Goal: Transaction & Acquisition: Purchase product/service

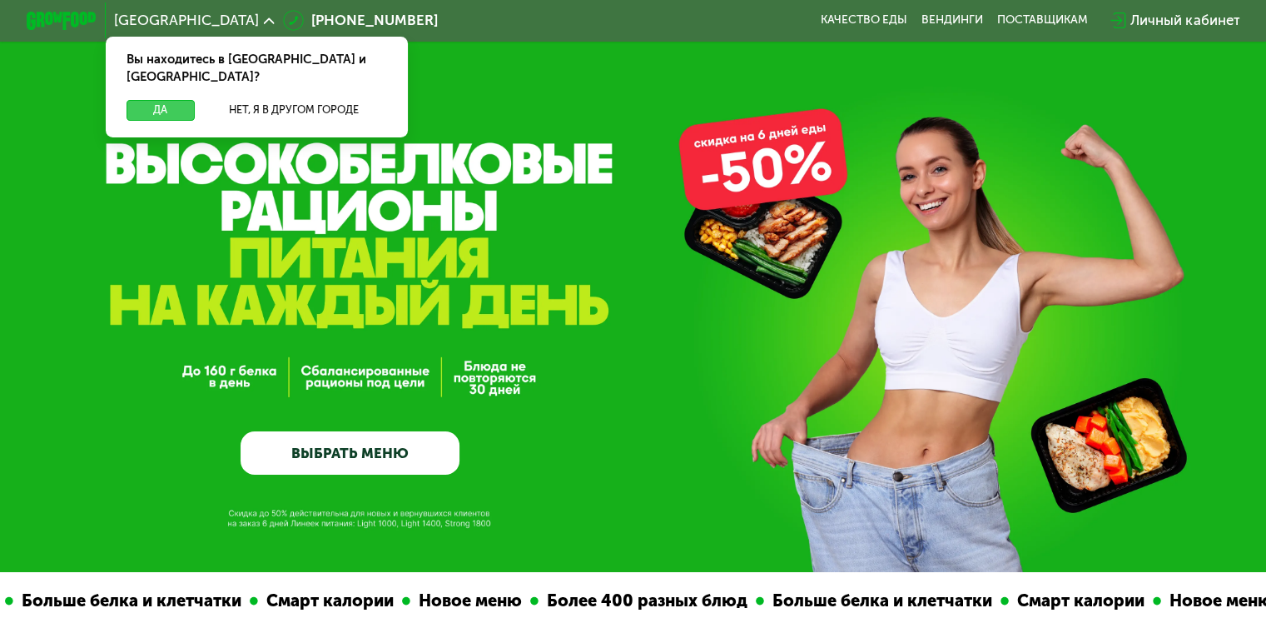
click at [150, 100] on button "Да" at bounding box center [160, 110] width 67 height 21
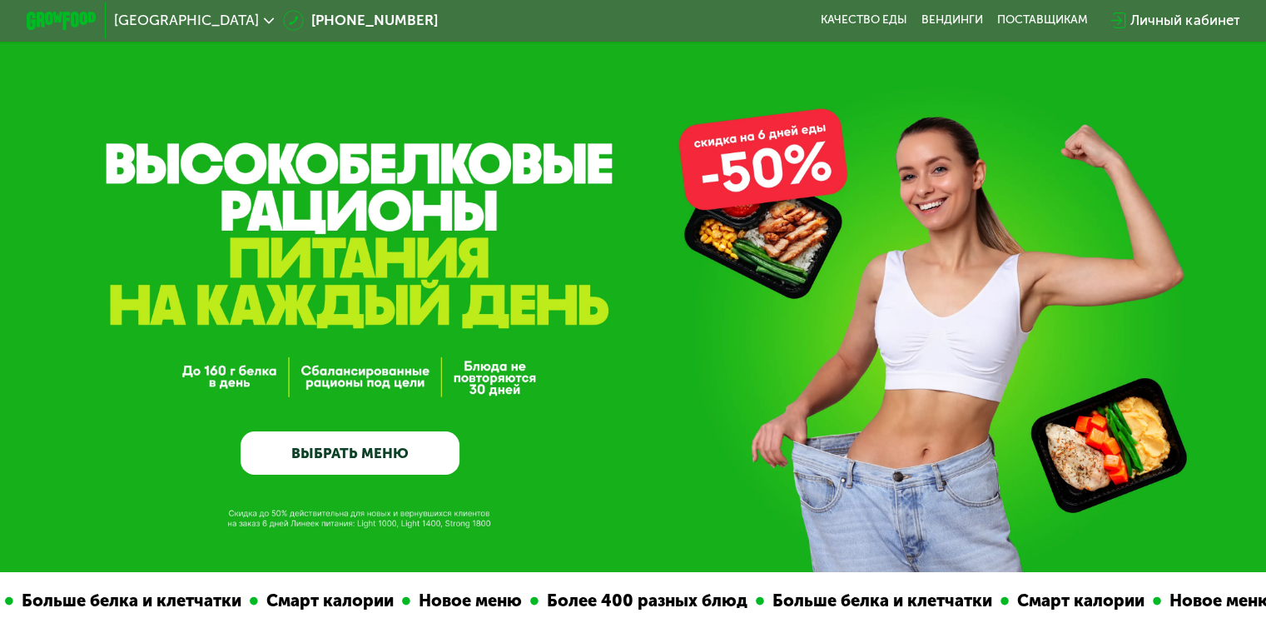
click at [422, 460] on link "ВЫБРАТЬ МЕНЮ" at bounding box center [350, 453] width 219 height 44
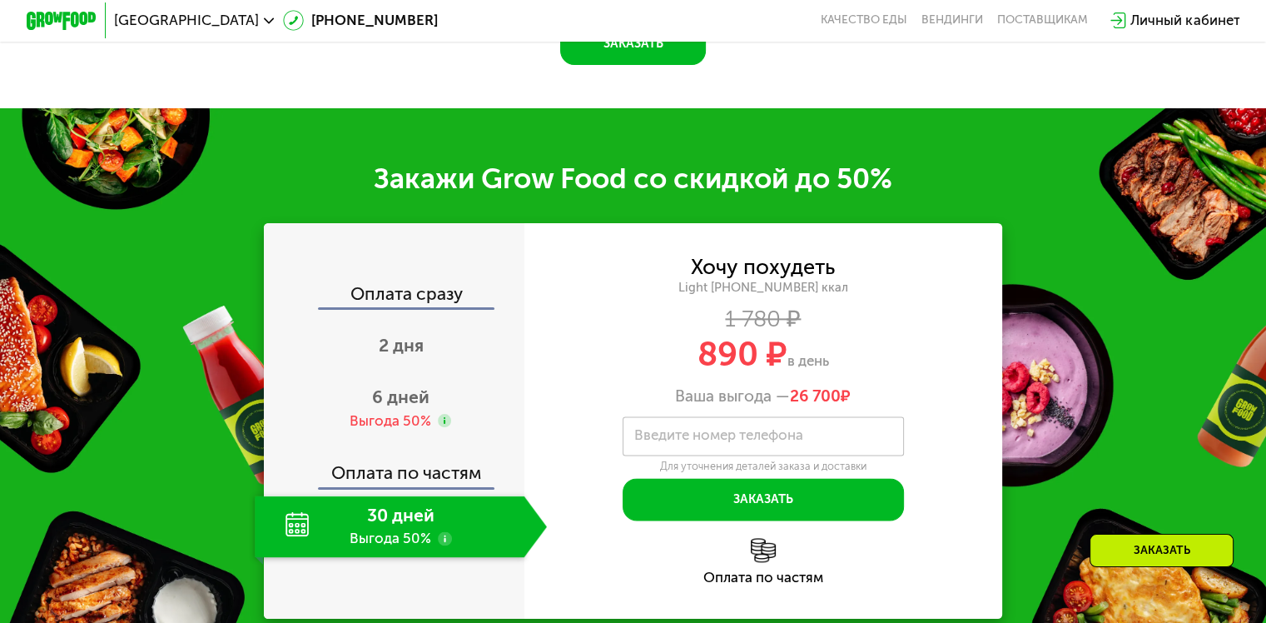
scroll to position [2021, 0]
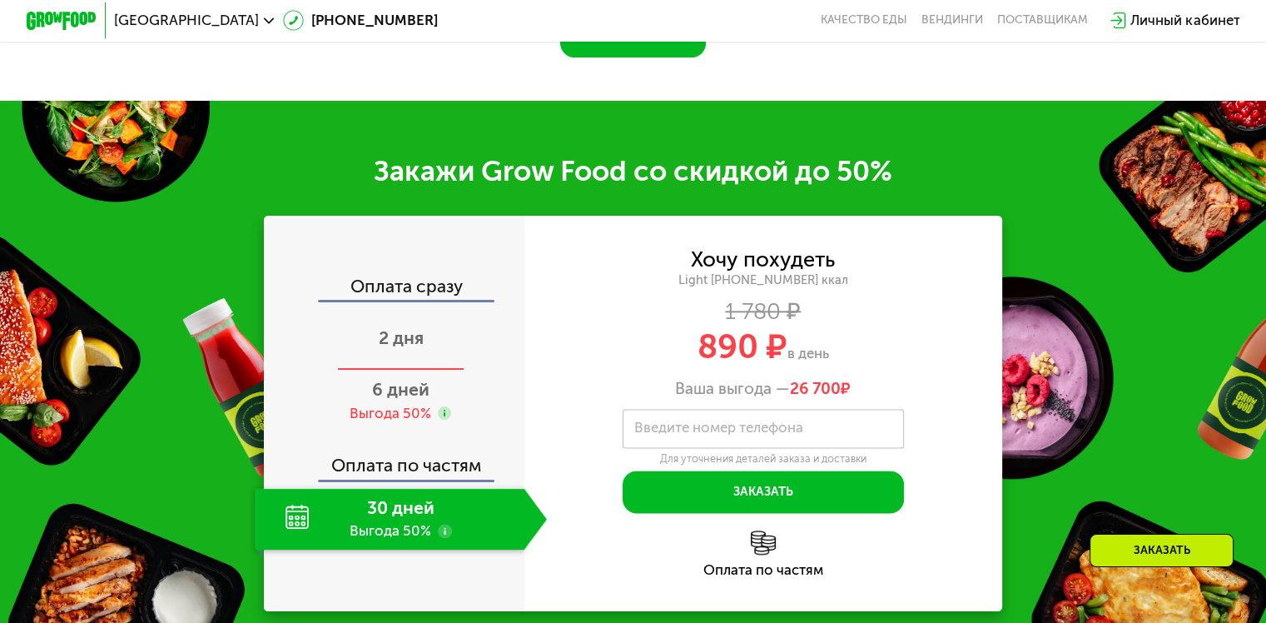
click at [413, 333] on span "2 дня" at bounding box center [401, 337] width 45 height 21
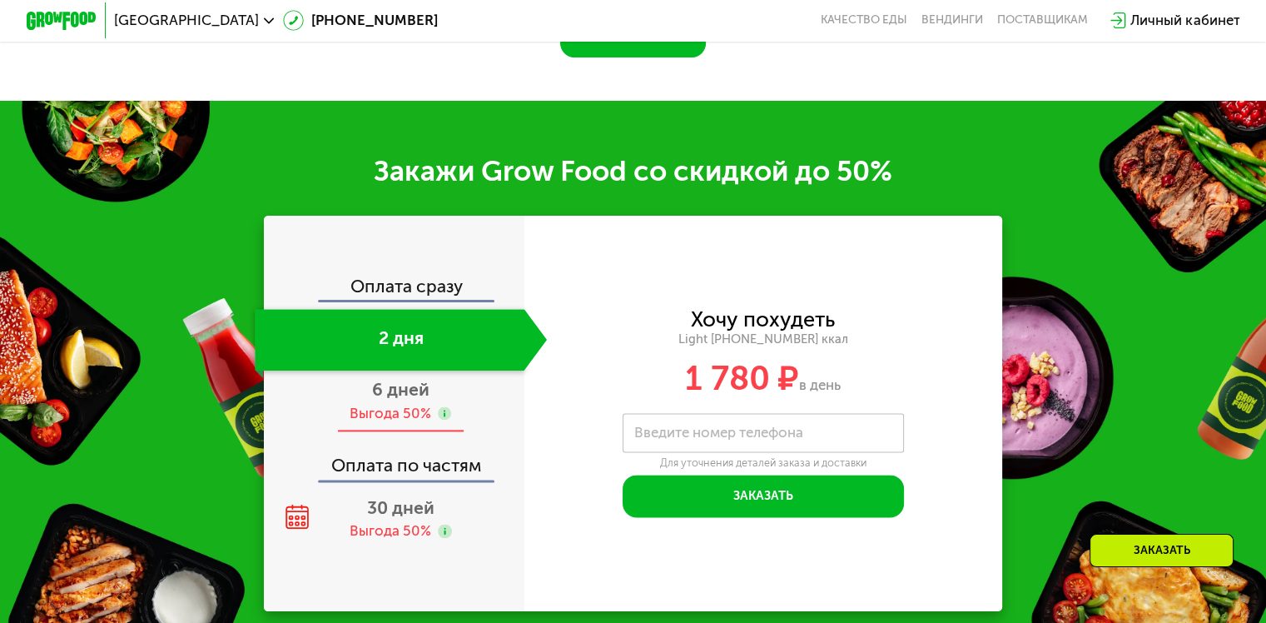
click at [383, 393] on span "6 дней" at bounding box center [400, 389] width 57 height 21
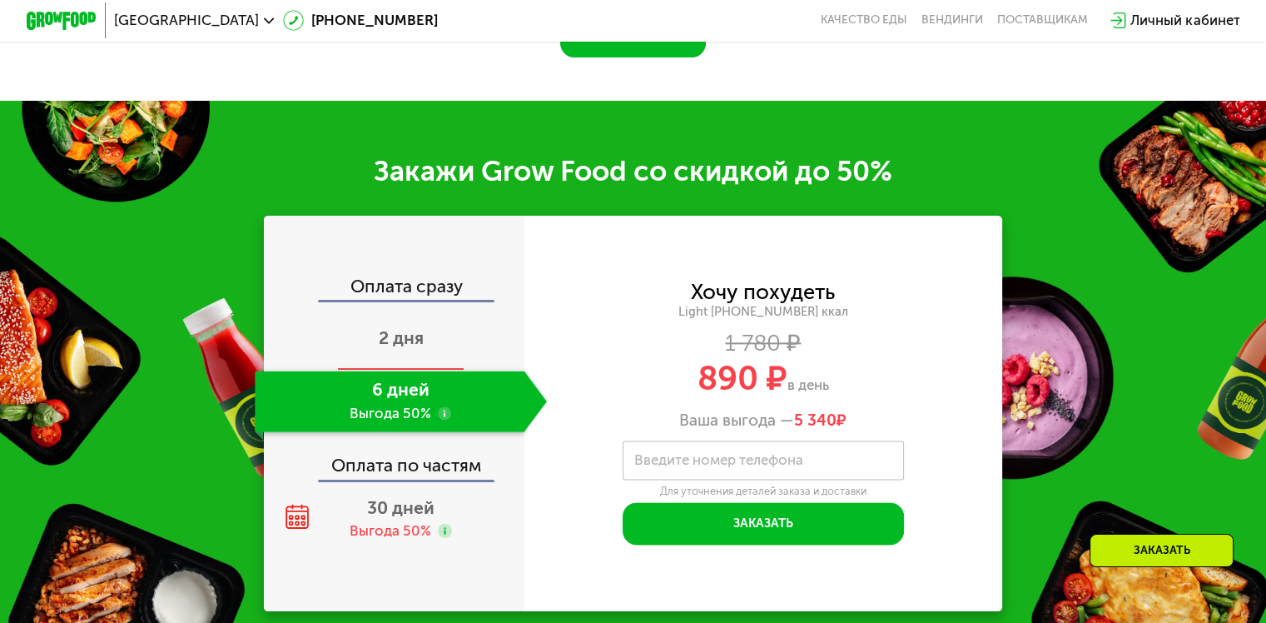
click at [404, 349] on div "2 дня" at bounding box center [401, 340] width 292 height 62
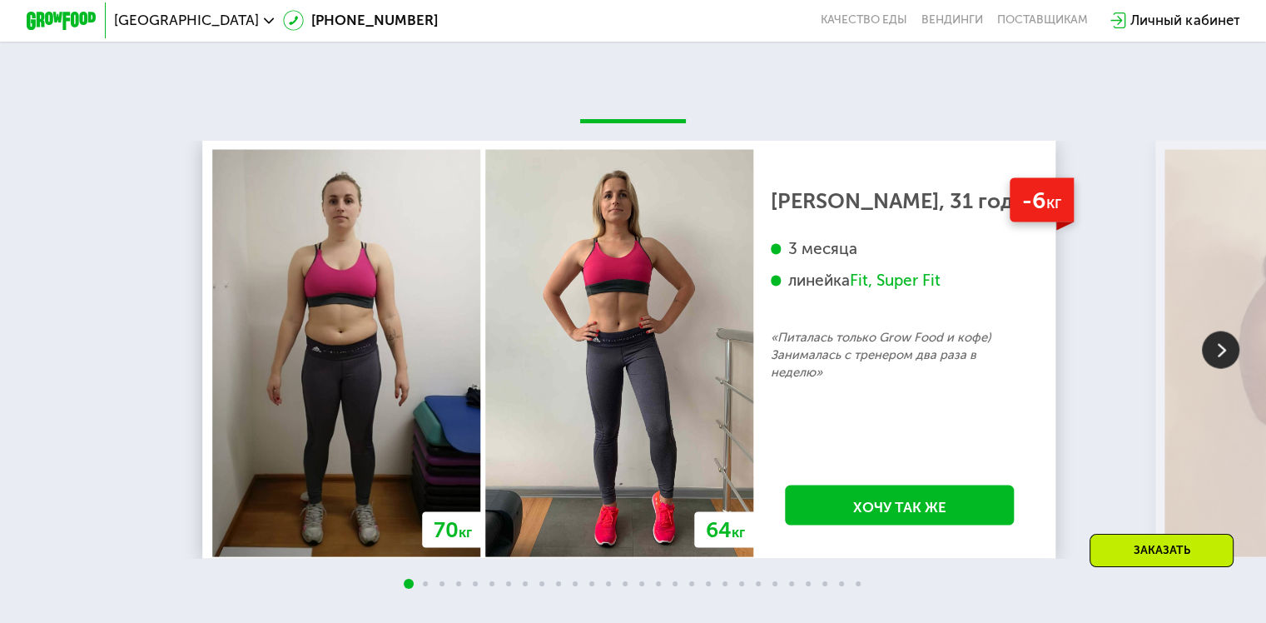
scroll to position [3318, 0]
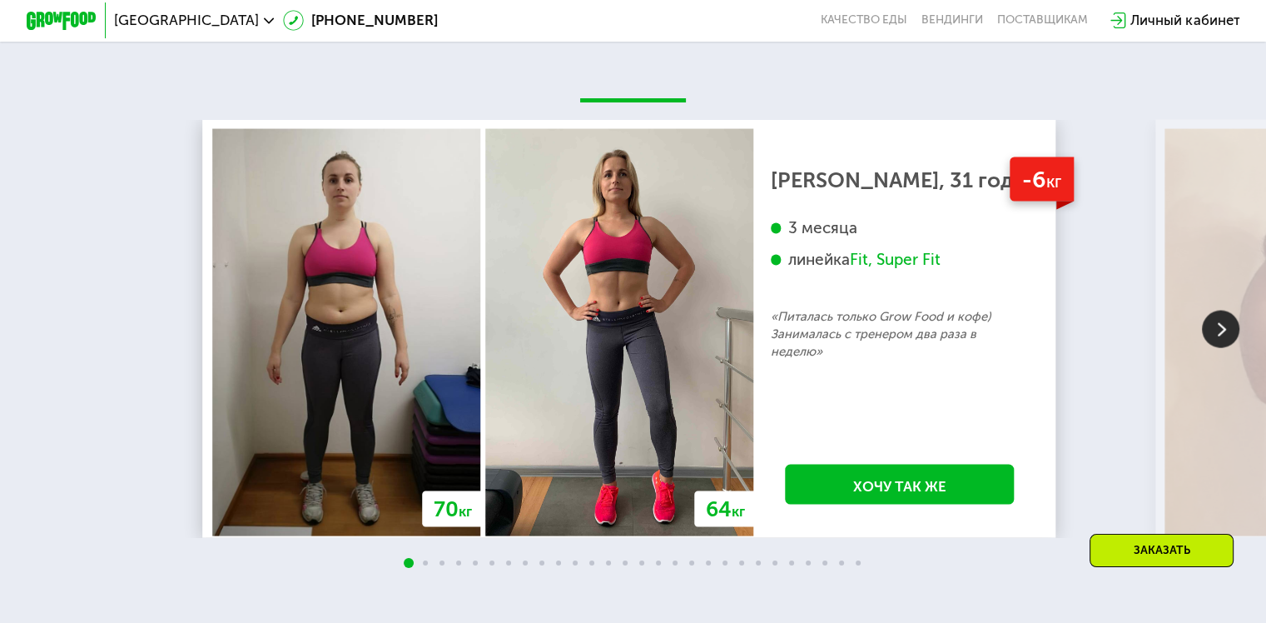
click at [1216, 339] on img at bounding box center [1220, 329] width 37 height 37
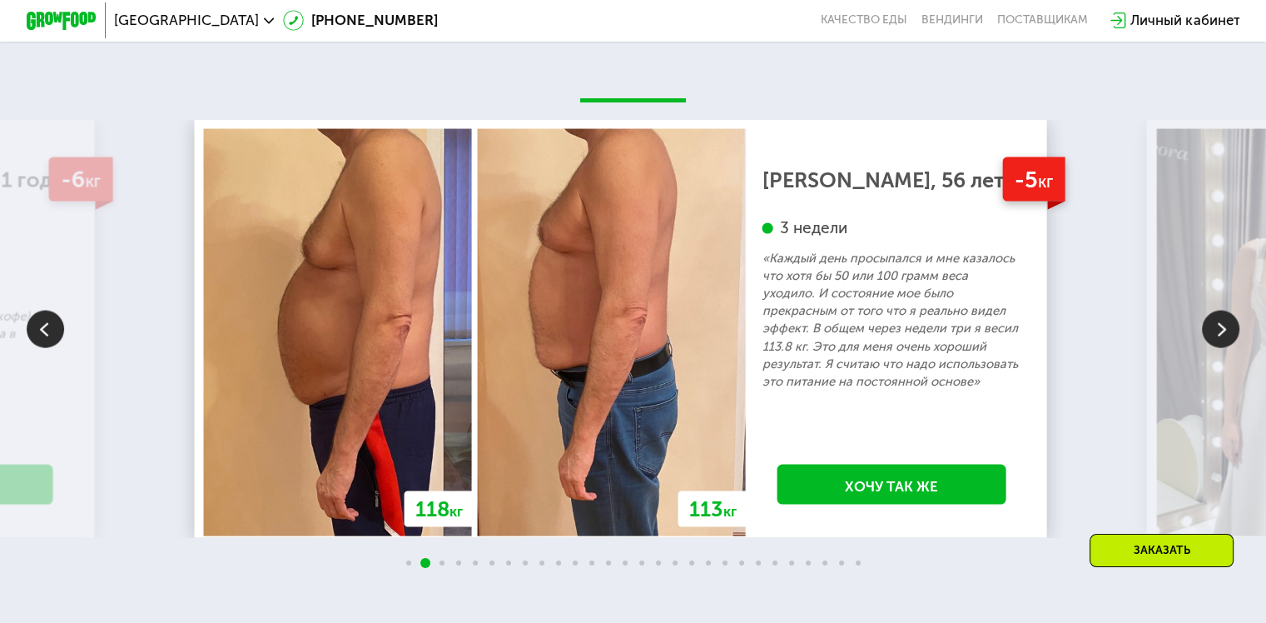
click at [1216, 339] on img at bounding box center [1220, 329] width 37 height 37
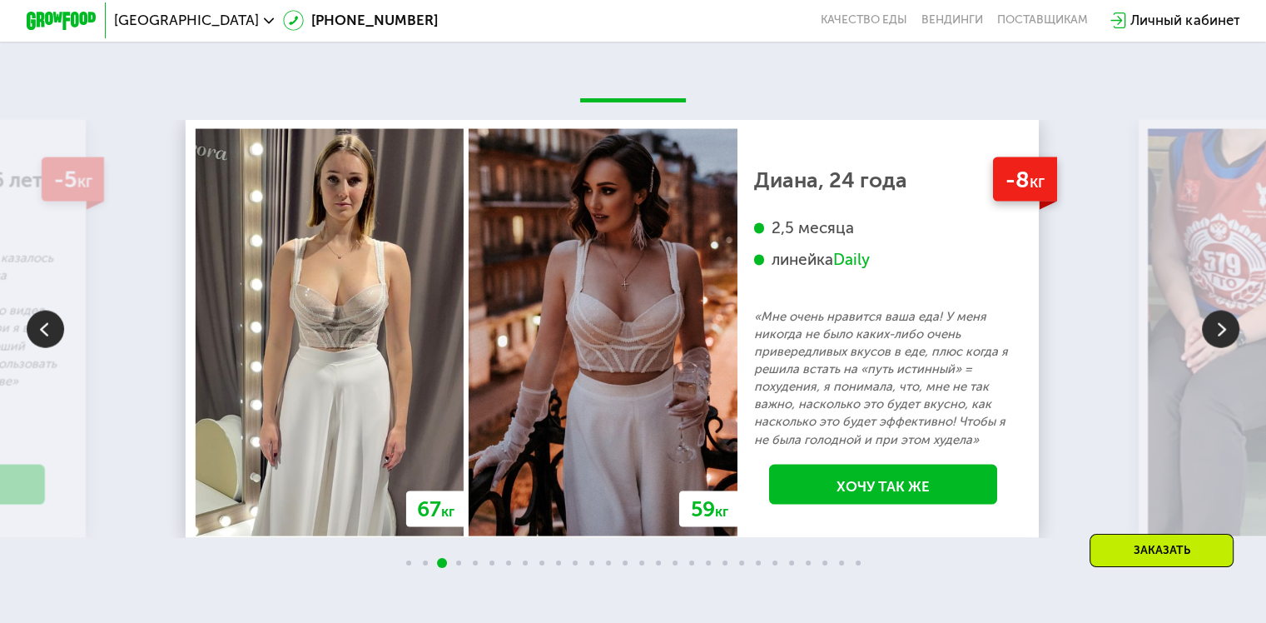
click at [1216, 339] on img at bounding box center [1220, 329] width 37 height 37
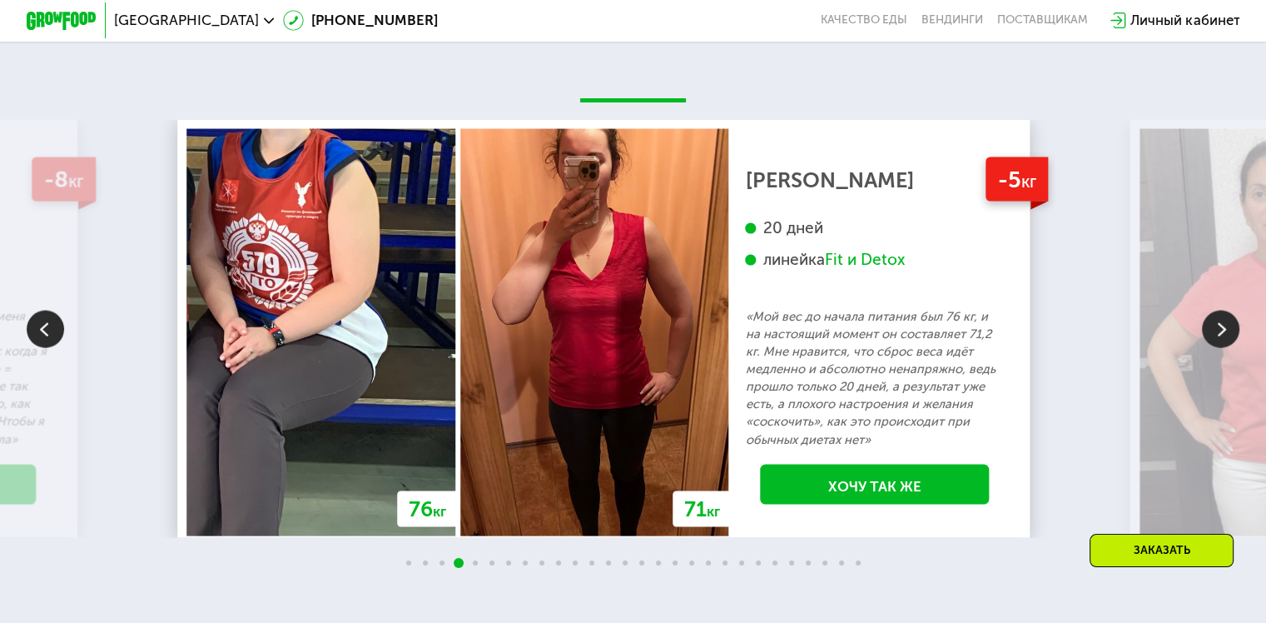
click at [1216, 339] on img at bounding box center [1220, 329] width 37 height 37
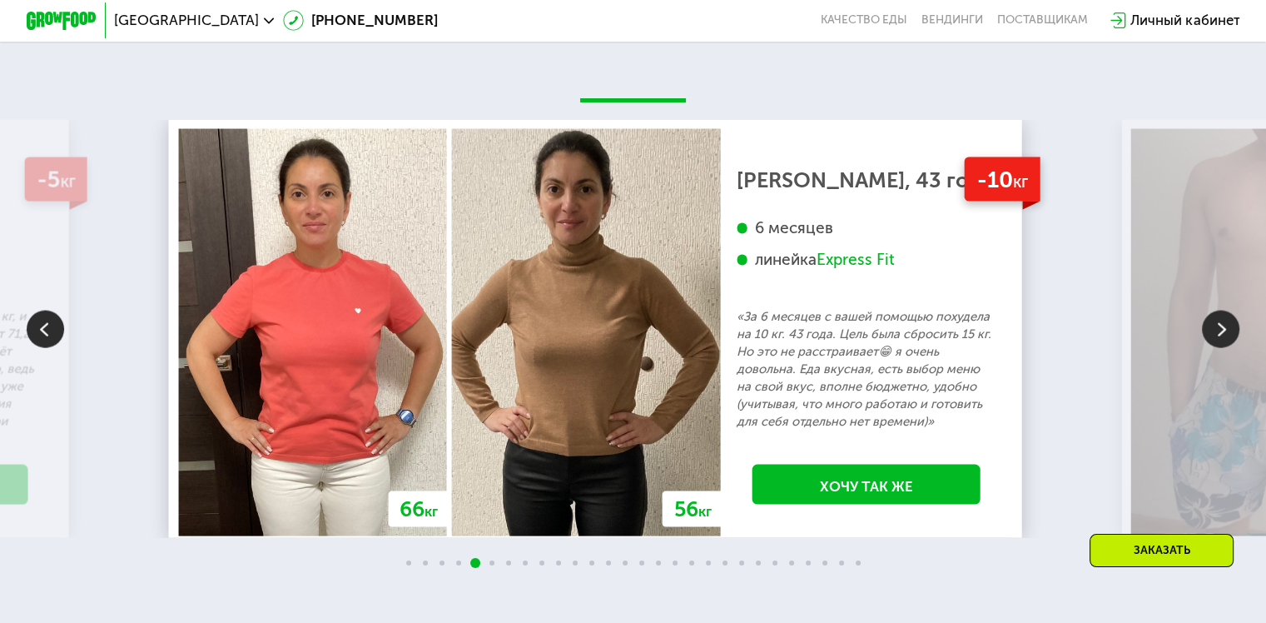
click at [1216, 339] on img at bounding box center [1220, 329] width 37 height 37
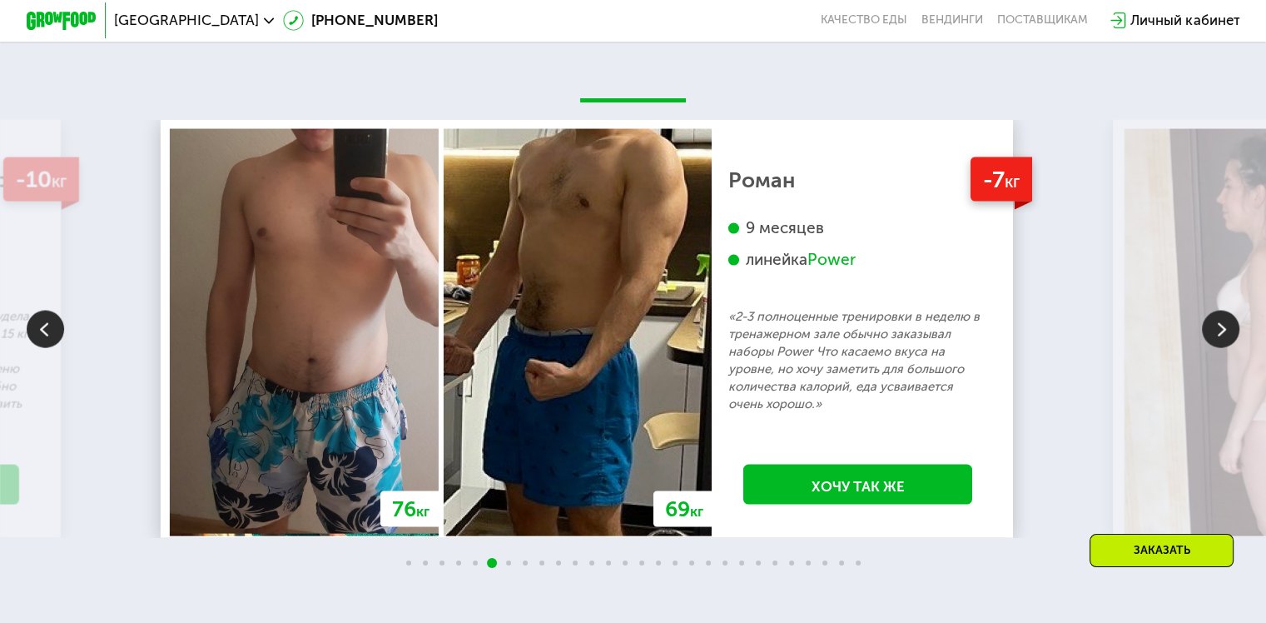
click at [1216, 339] on img at bounding box center [1220, 329] width 37 height 37
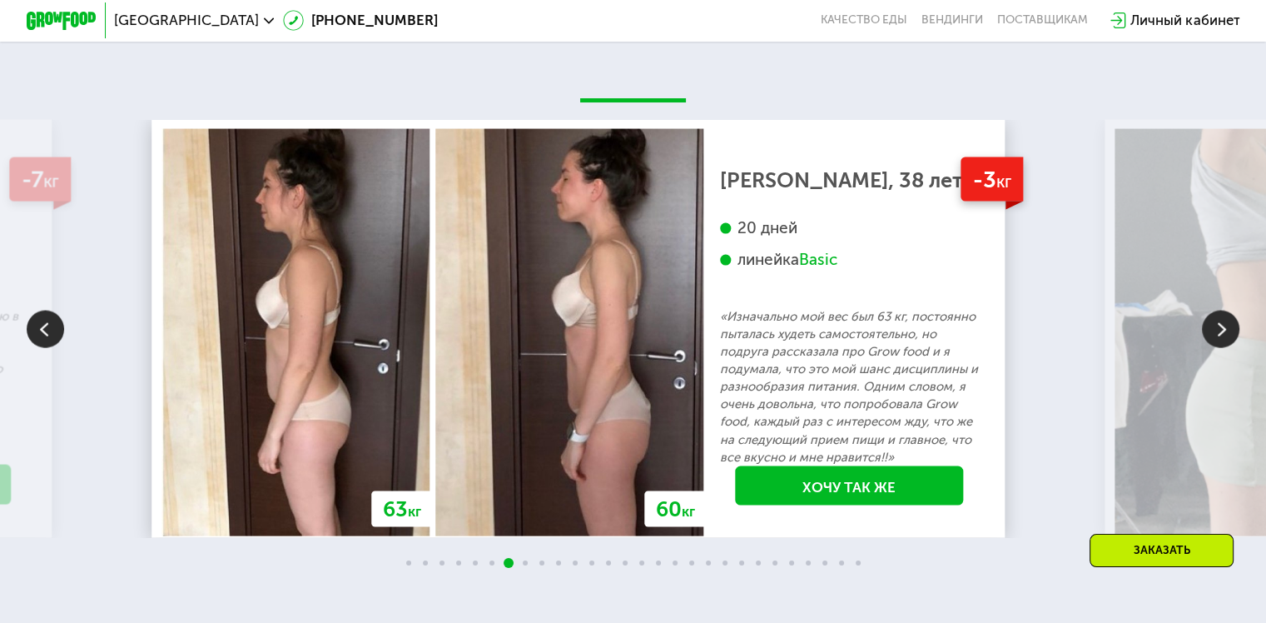
click at [1216, 339] on img at bounding box center [1220, 329] width 37 height 37
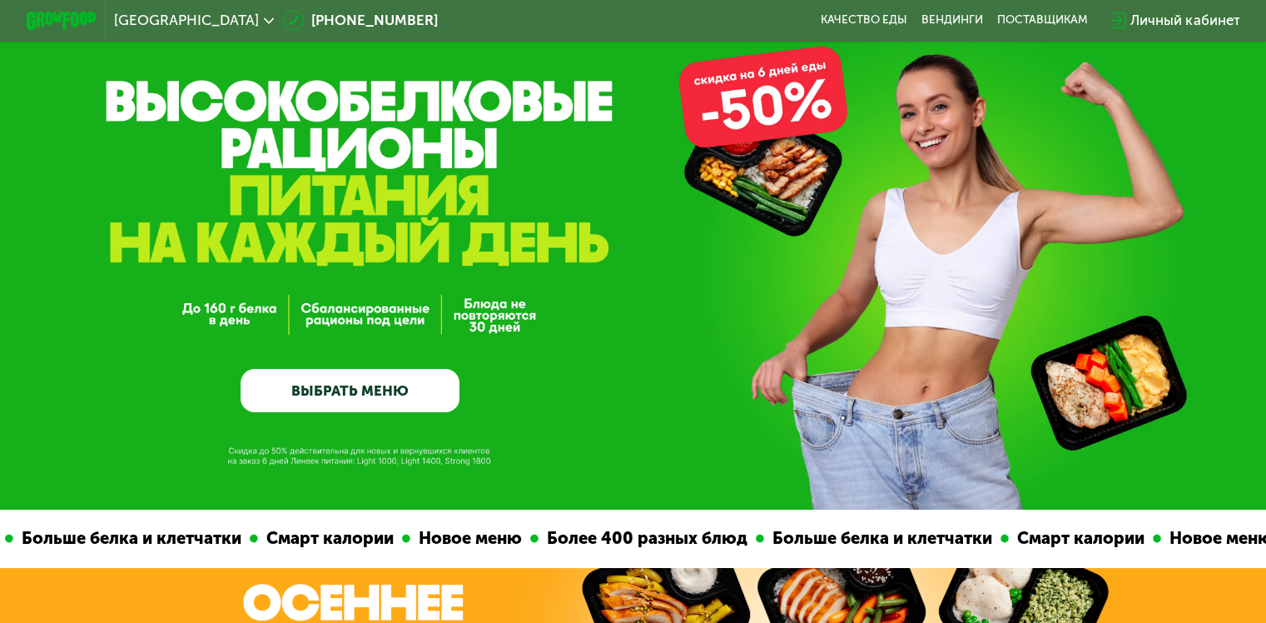
scroll to position [27, 0]
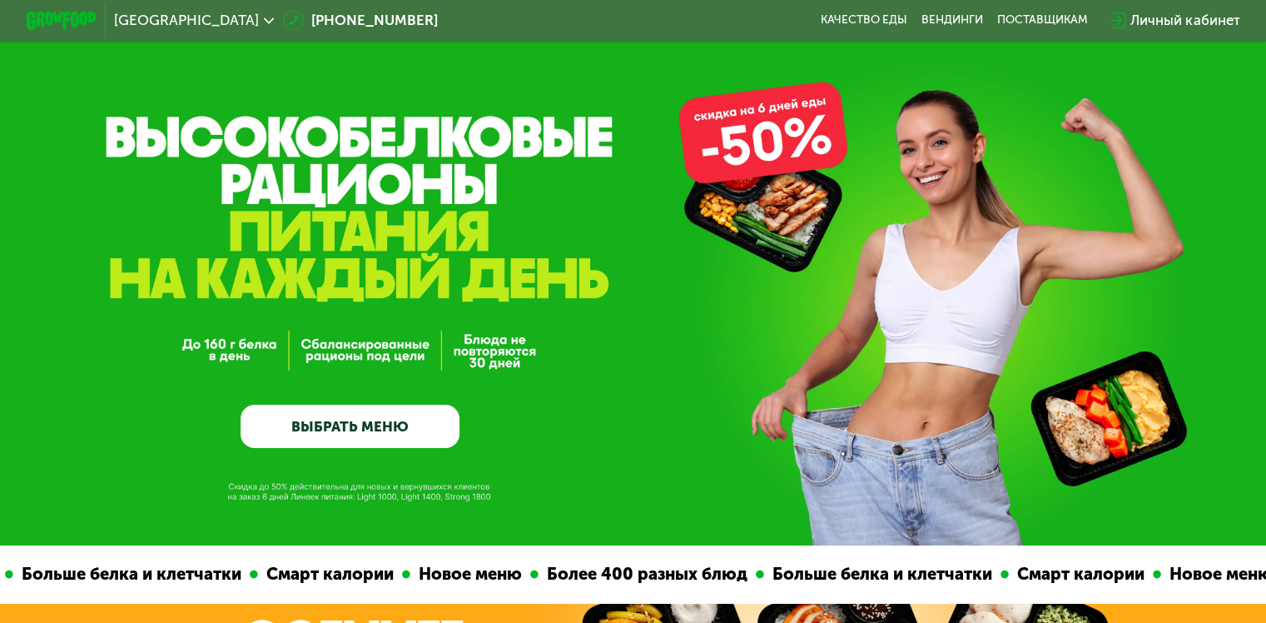
click at [363, 425] on link "ВЫБРАТЬ МЕНЮ" at bounding box center [350, 427] width 219 height 44
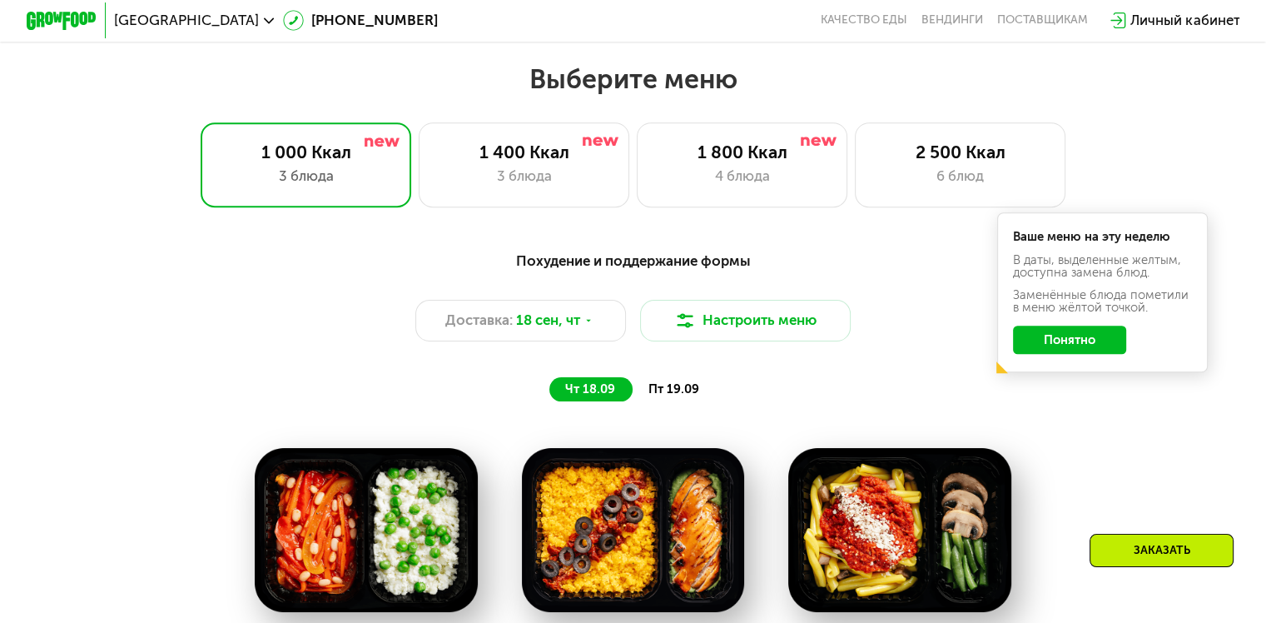
scroll to position [1119, 0]
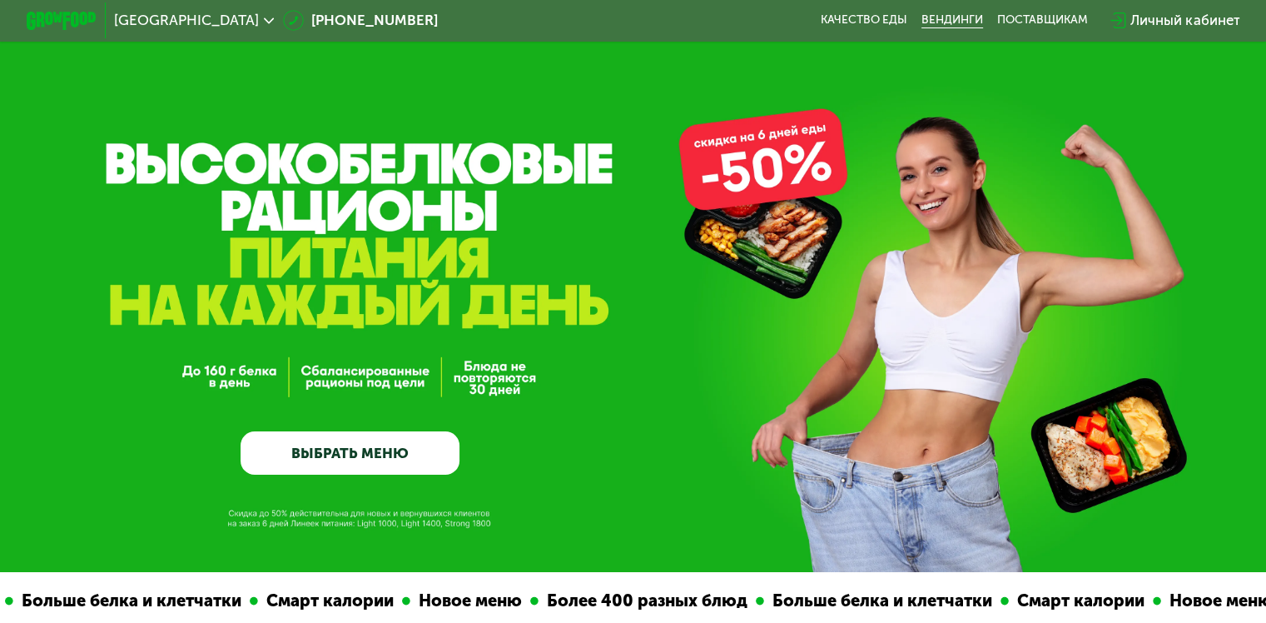
click at [947, 27] on link "Вендинги" at bounding box center [953, 20] width 62 height 14
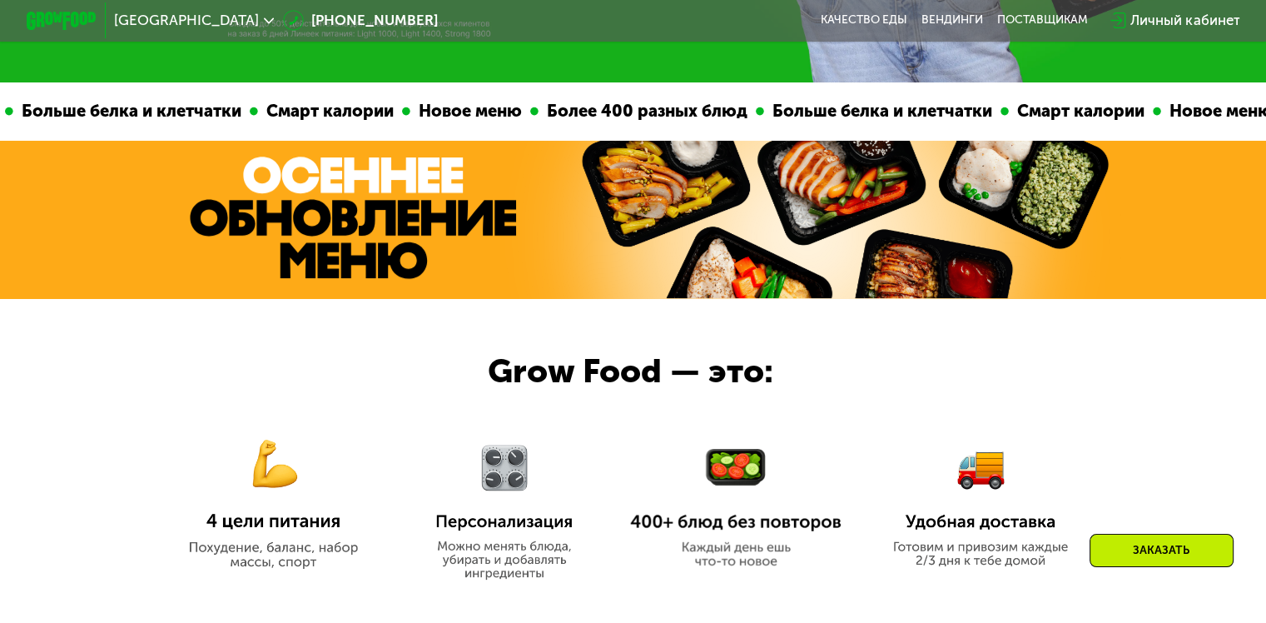
scroll to position [454, 0]
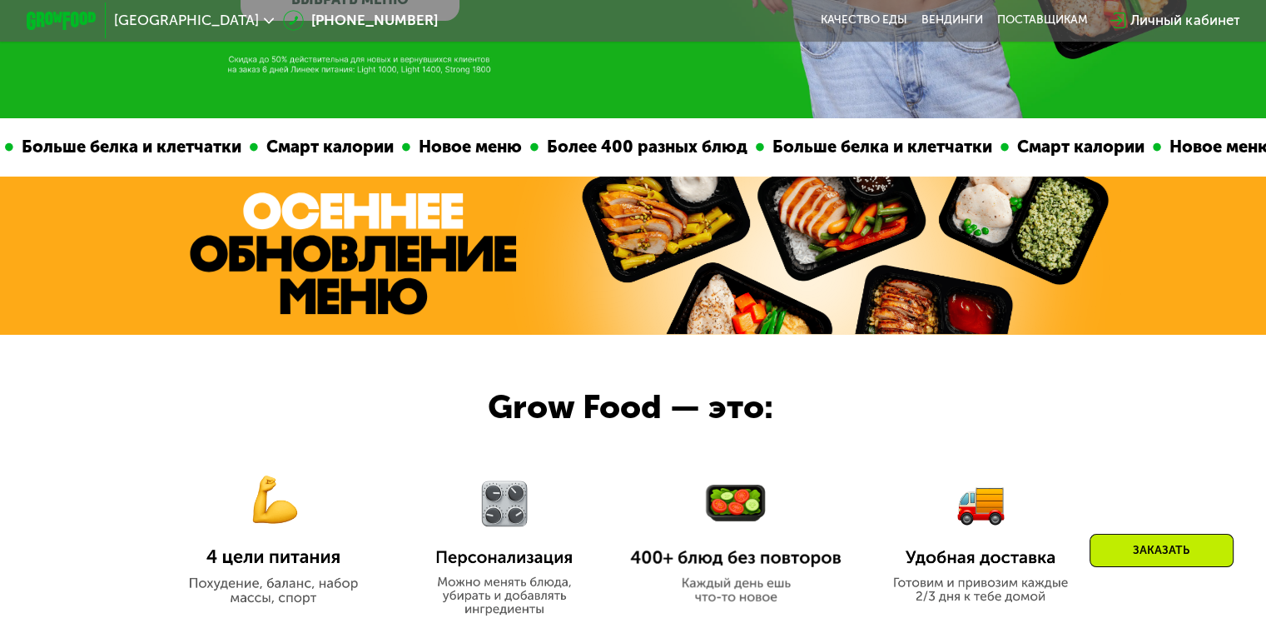
click at [1126, 287] on div at bounding box center [633, 256] width 1266 height 158
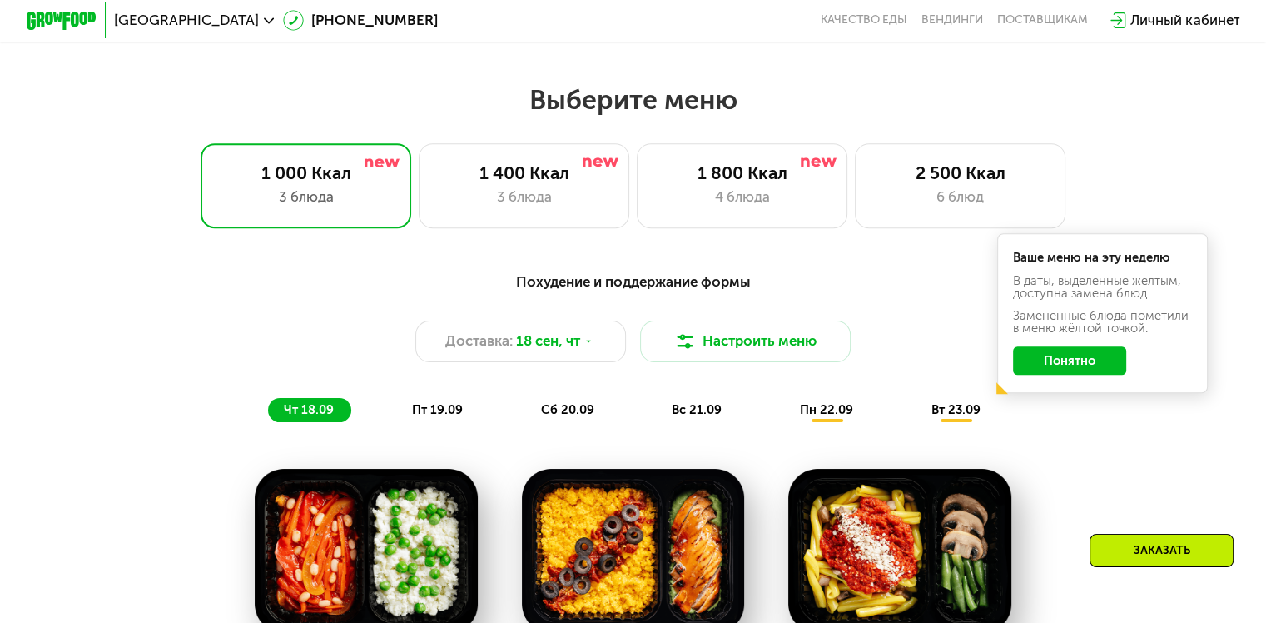
scroll to position [993, 0]
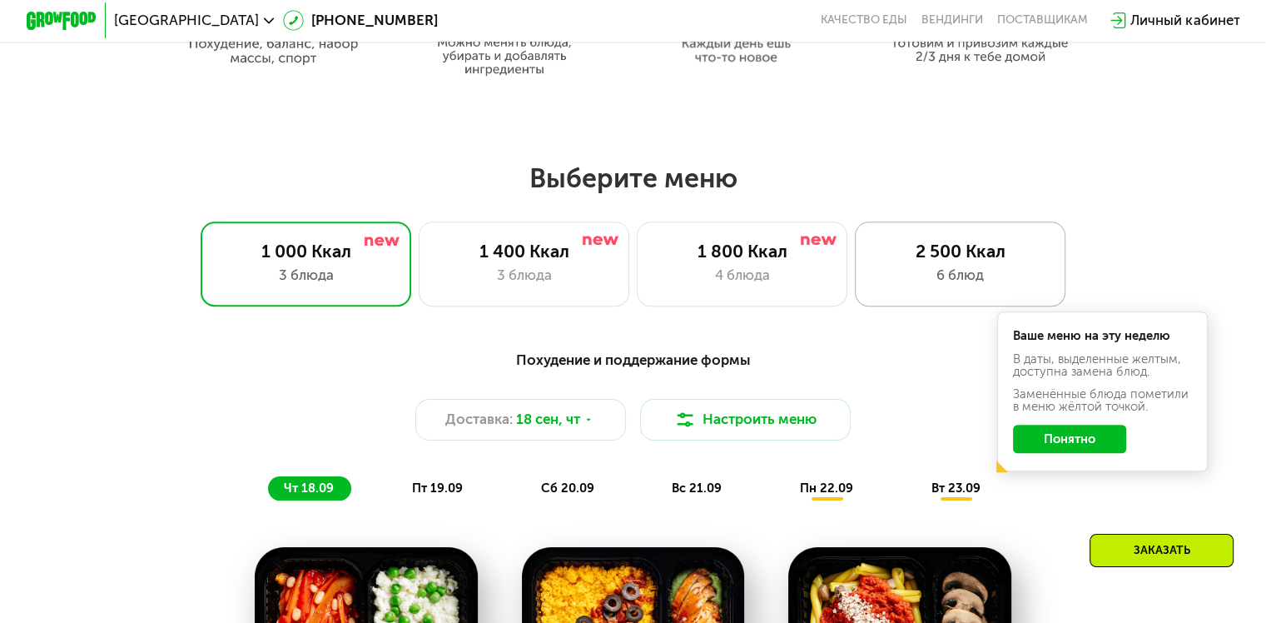
click at [978, 236] on div "2 500 Ккал 6 блюд" at bounding box center [960, 263] width 211 height 84
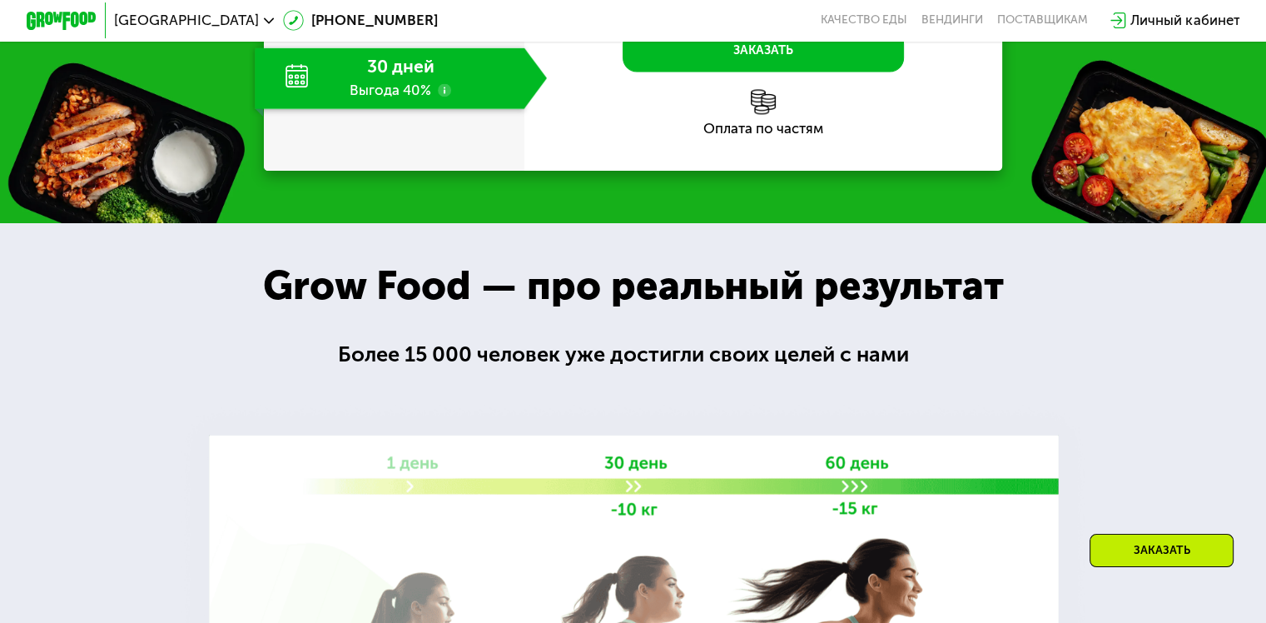
scroll to position [2354, 0]
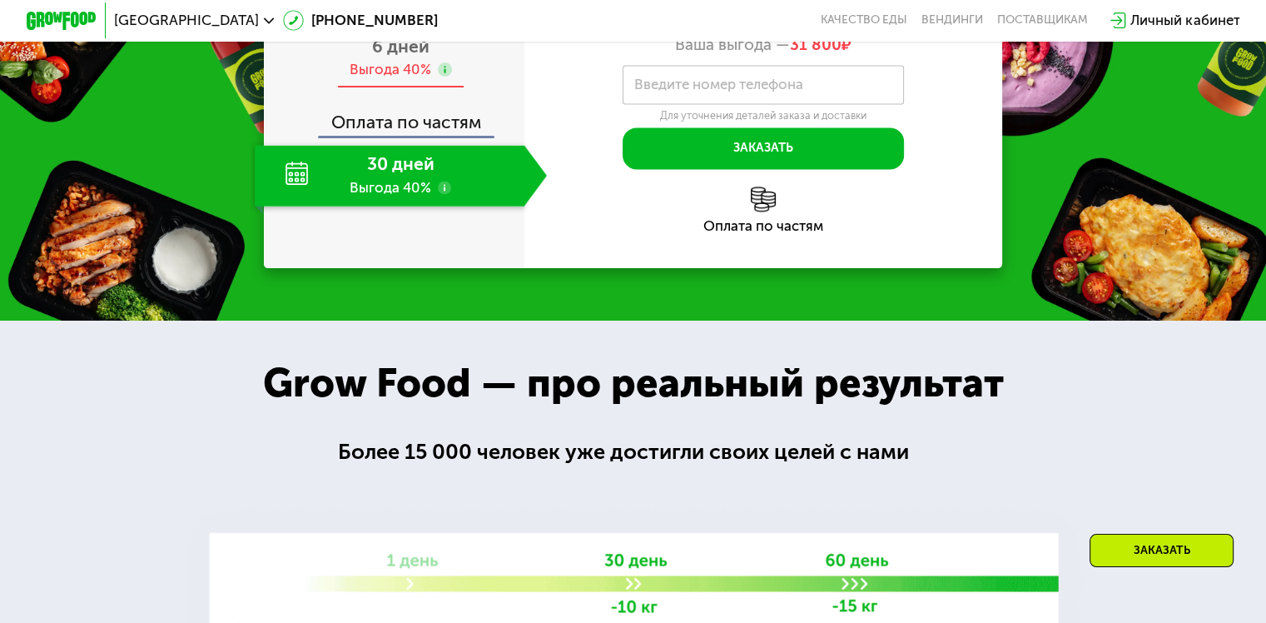
click at [401, 79] on div "Выгода 40%" at bounding box center [391, 69] width 82 height 19
